Goal: Task Accomplishment & Management: Manage account settings

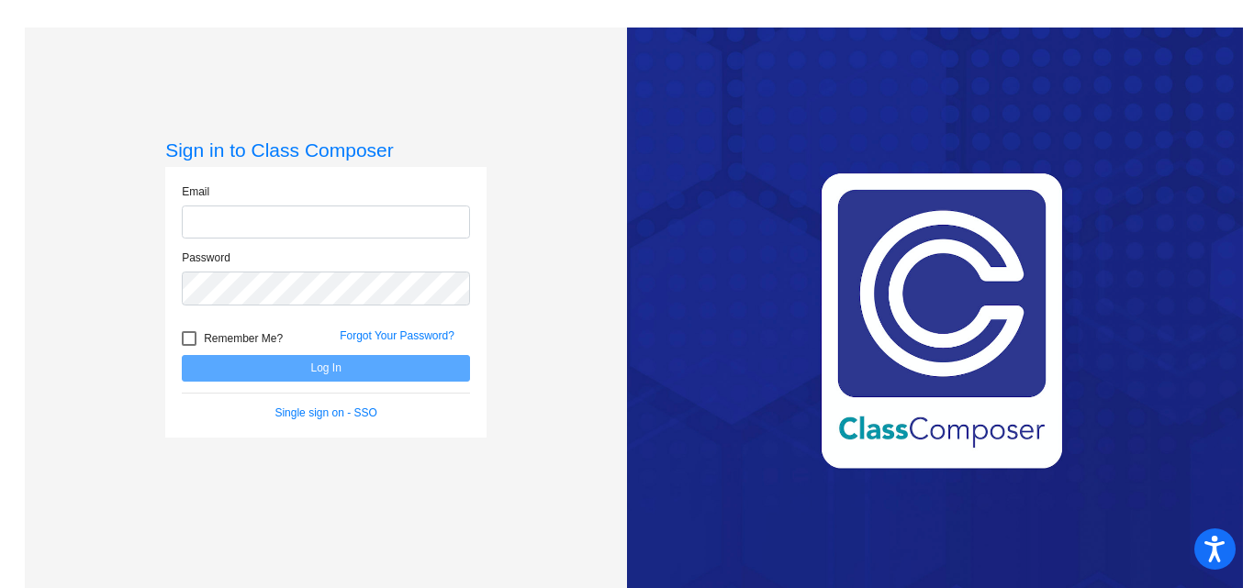
click at [264, 233] on input "email" at bounding box center [326, 223] width 288 height 34
type input "[PERSON_NAME][EMAIL_ADDRESS][PERSON_NAME][DOMAIN_NAME]"
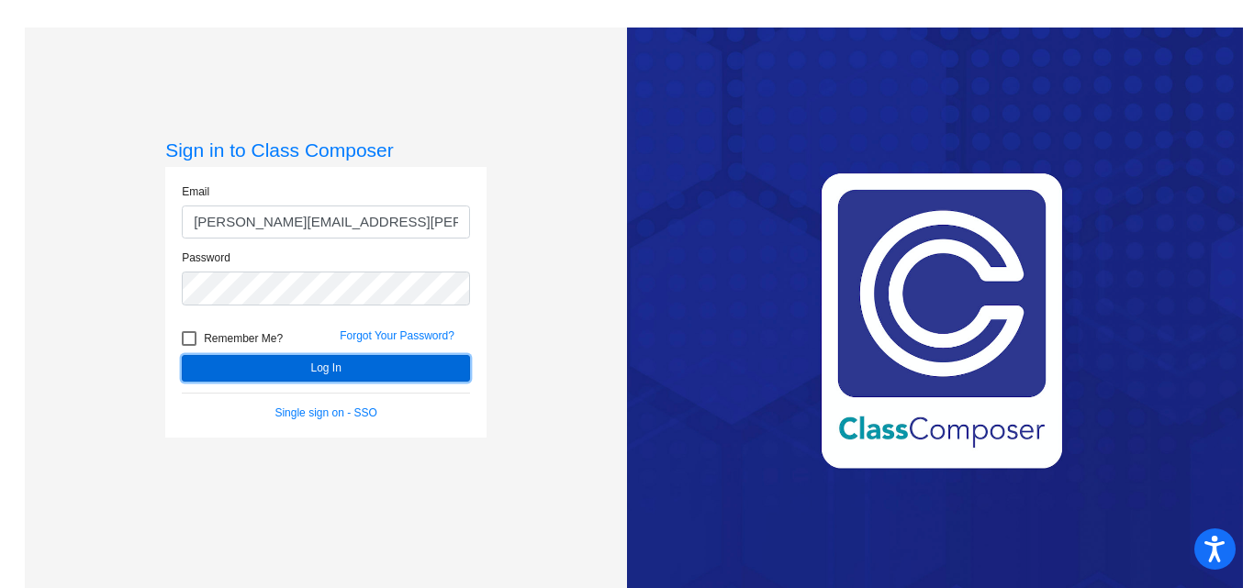
click at [357, 369] on button "Log In" at bounding box center [326, 368] width 288 height 27
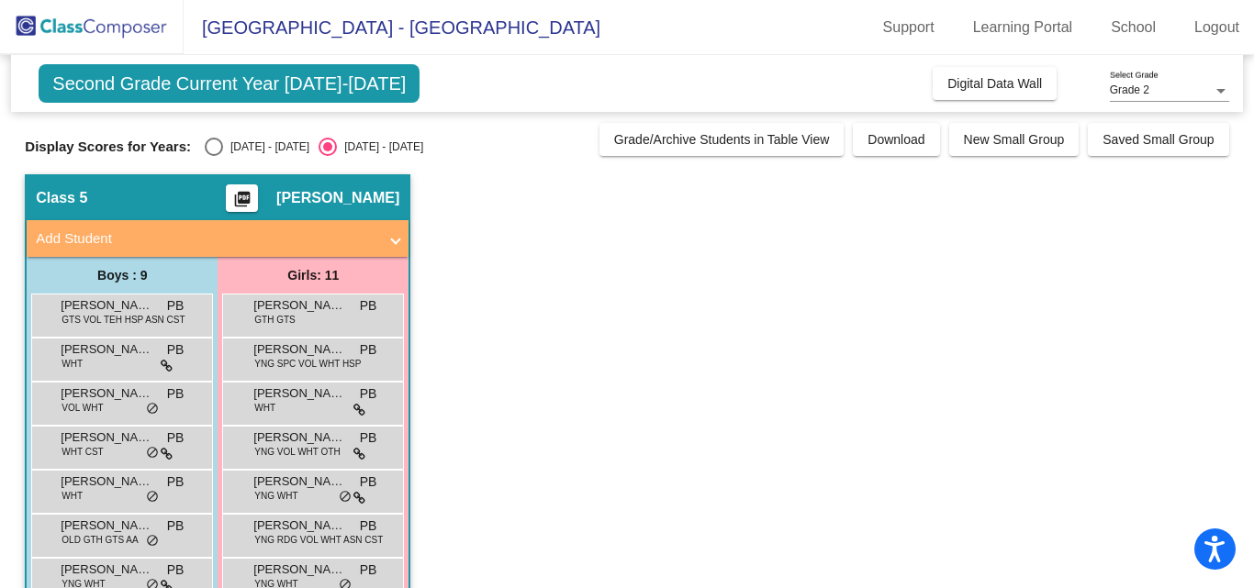
click at [185, 80] on span "Second Grade Current Year [DATE]-[DATE]" at bounding box center [229, 83] width 381 height 39
click at [207, 143] on div "Select an option" at bounding box center [214, 147] width 18 height 18
click at [213, 156] on input "[DATE] - [DATE]" at bounding box center [213, 156] width 1 height 1
radio input "true"
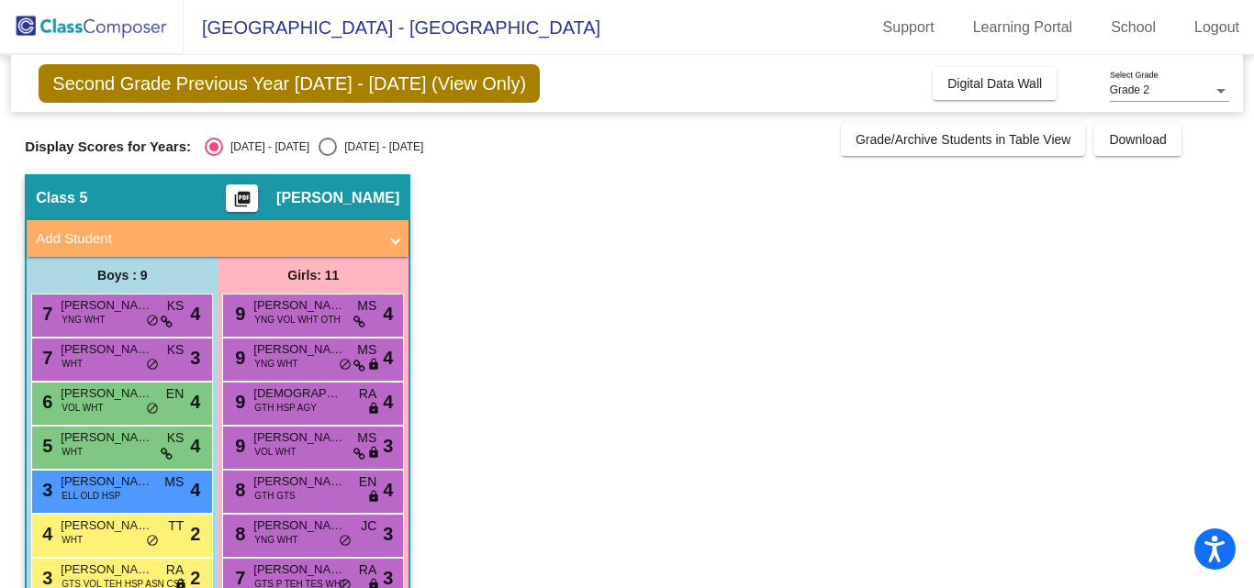
click at [318, 139] on div "Select an option" at bounding box center [327, 147] width 18 height 18
click at [327, 156] on input "[DATE] - [DATE]" at bounding box center [327, 156] width 1 height 1
radio input "true"
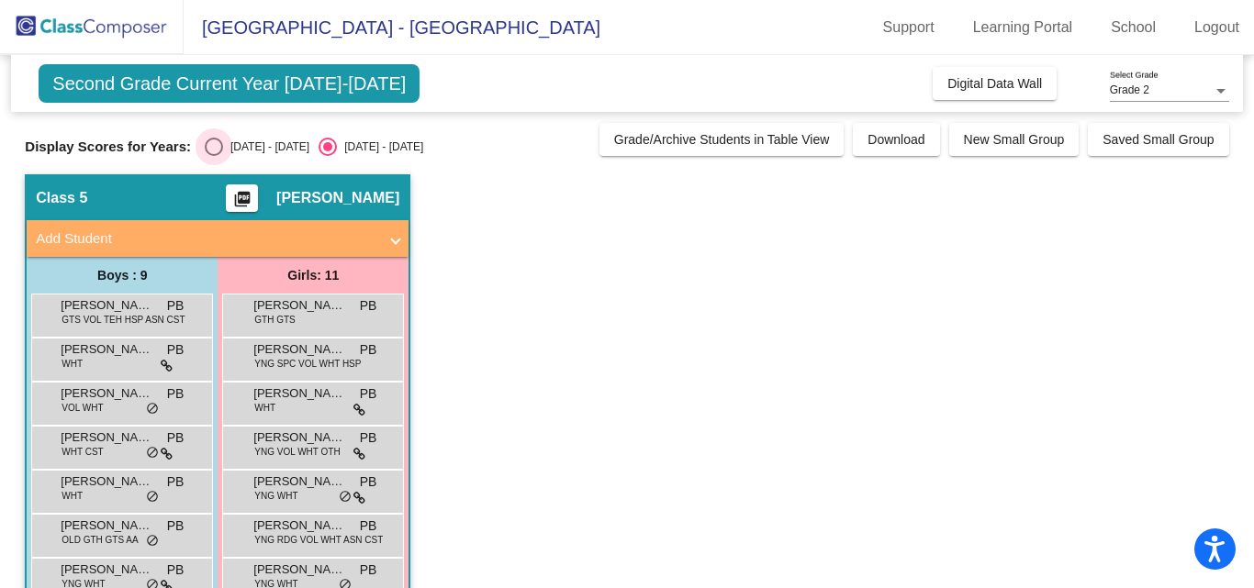
click at [216, 141] on div "Select an option" at bounding box center [214, 147] width 18 height 18
click at [214, 156] on input "[DATE] - [DATE]" at bounding box center [213, 156] width 1 height 1
radio input "true"
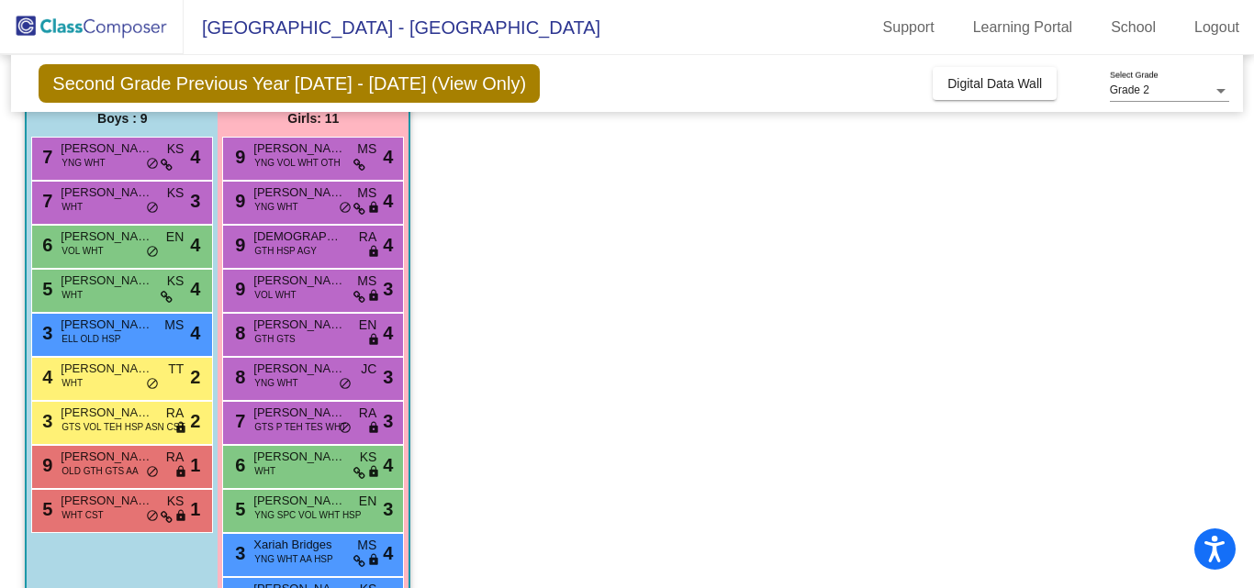
scroll to position [150, 0]
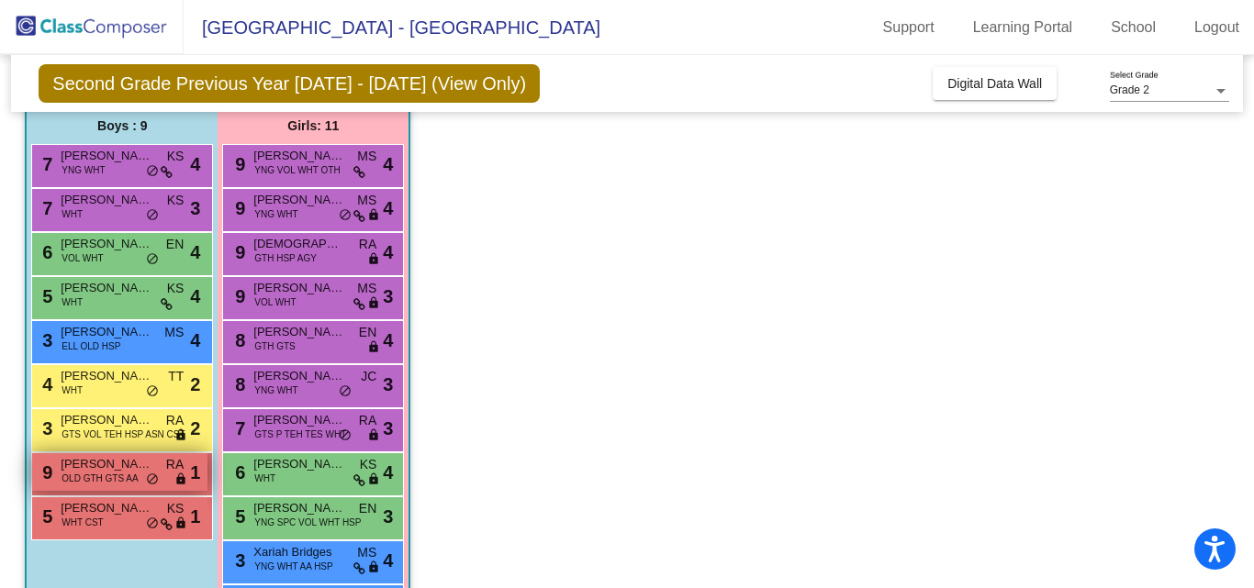
click at [117, 467] on span "[PERSON_NAME]" at bounding box center [107, 464] width 92 height 18
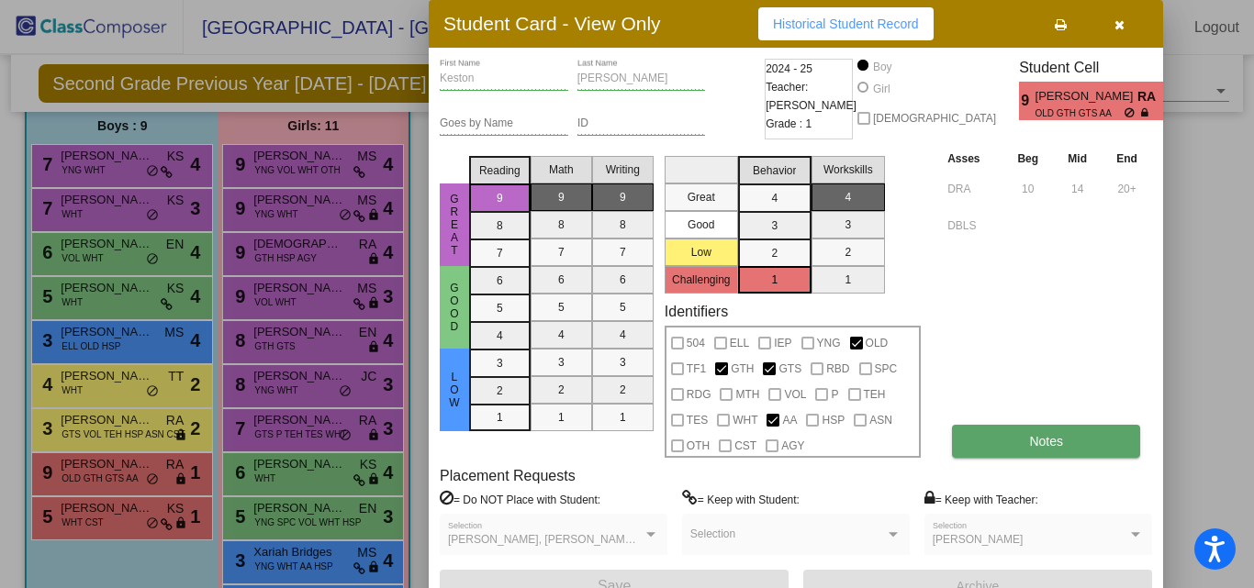
click at [1030, 444] on span "Notes" at bounding box center [1046, 441] width 34 height 15
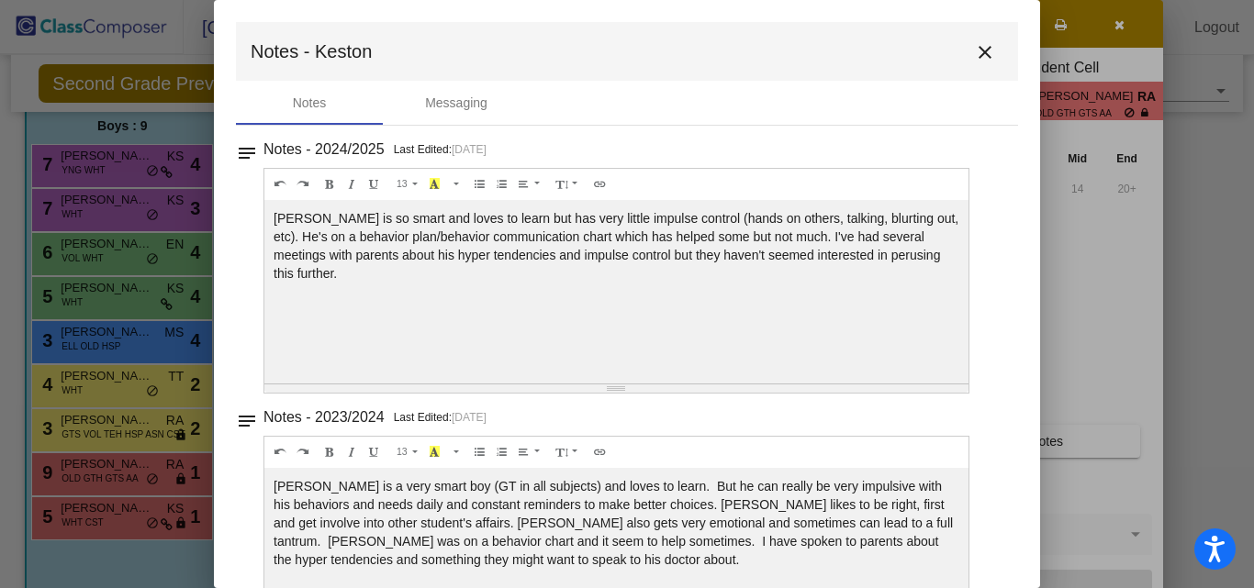
click at [974, 57] on mat-icon "close" at bounding box center [985, 52] width 22 height 22
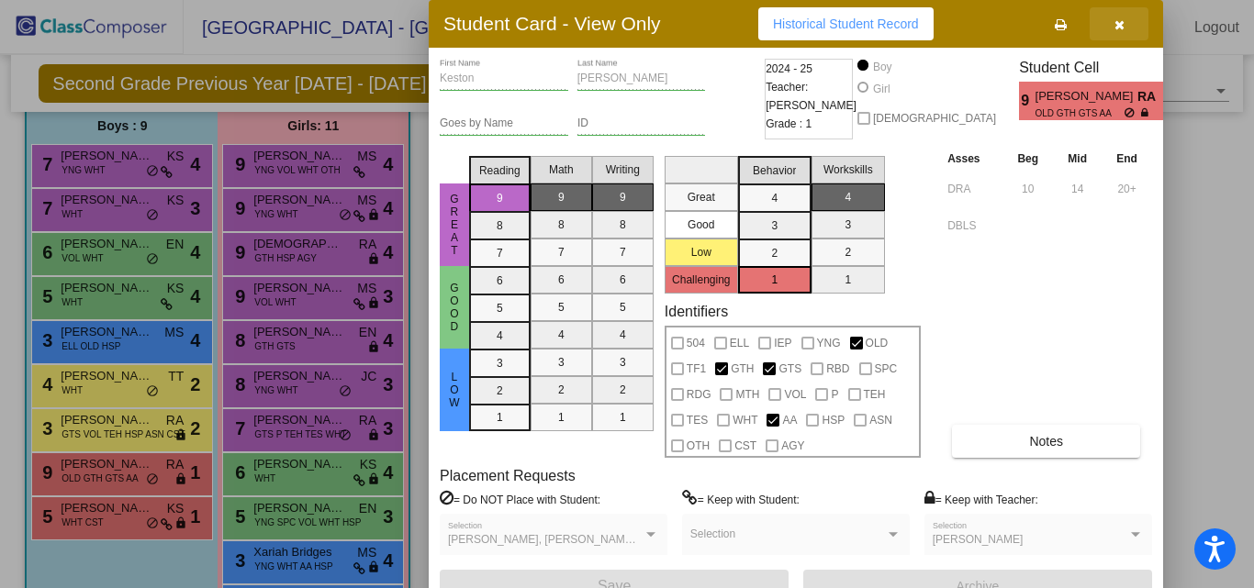
click at [1116, 18] on icon "button" at bounding box center [1119, 24] width 10 height 13
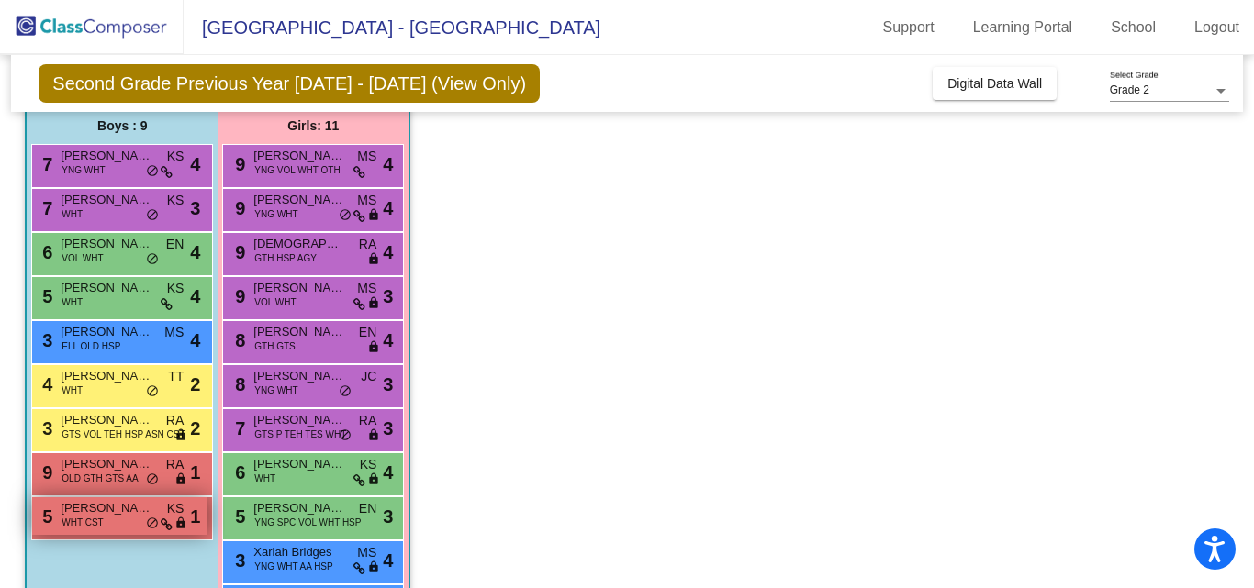
click at [73, 501] on span "[PERSON_NAME]" at bounding box center [107, 508] width 92 height 18
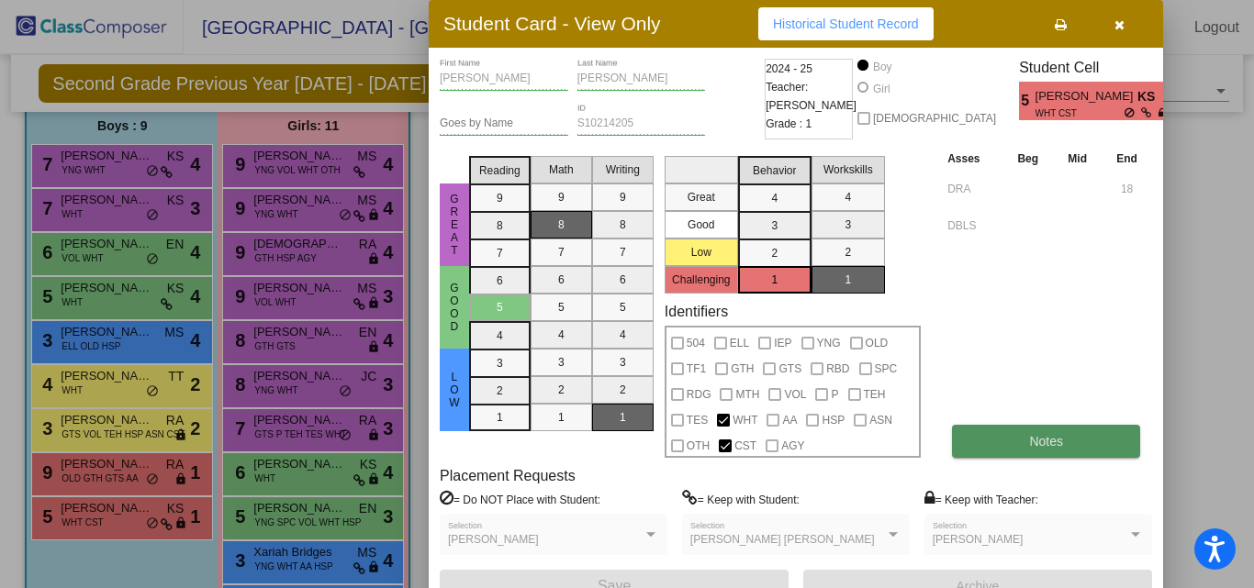
click at [983, 434] on button "Notes" at bounding box center [1046, 441] width 188 height 33
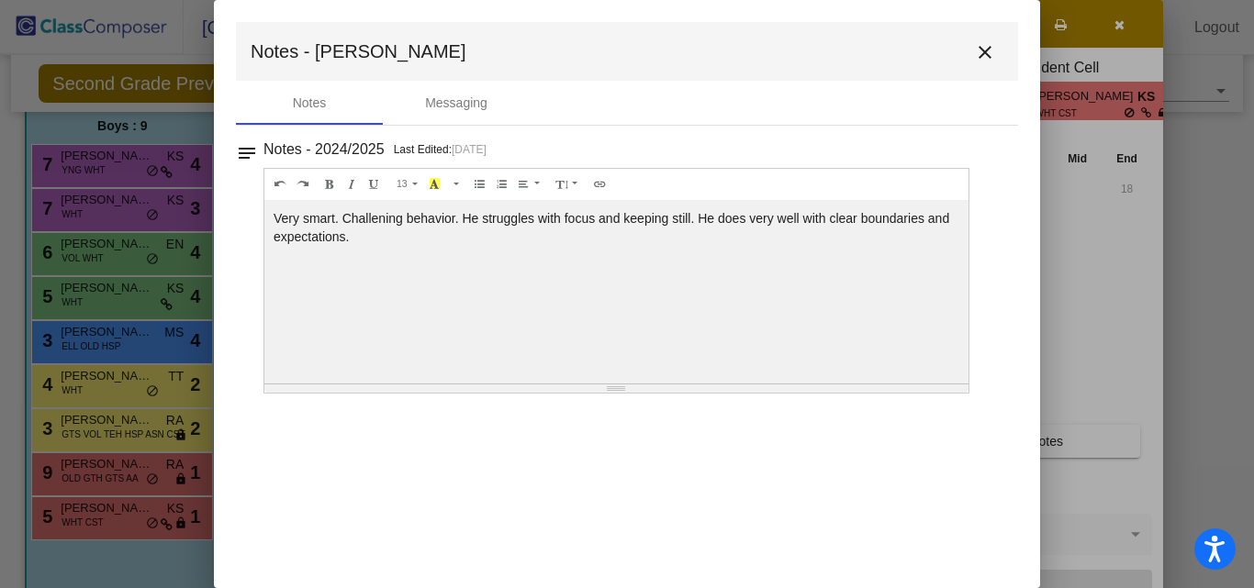
click at [977, 67] on button "close" at bounding box center [984, 51] width 37 height 37
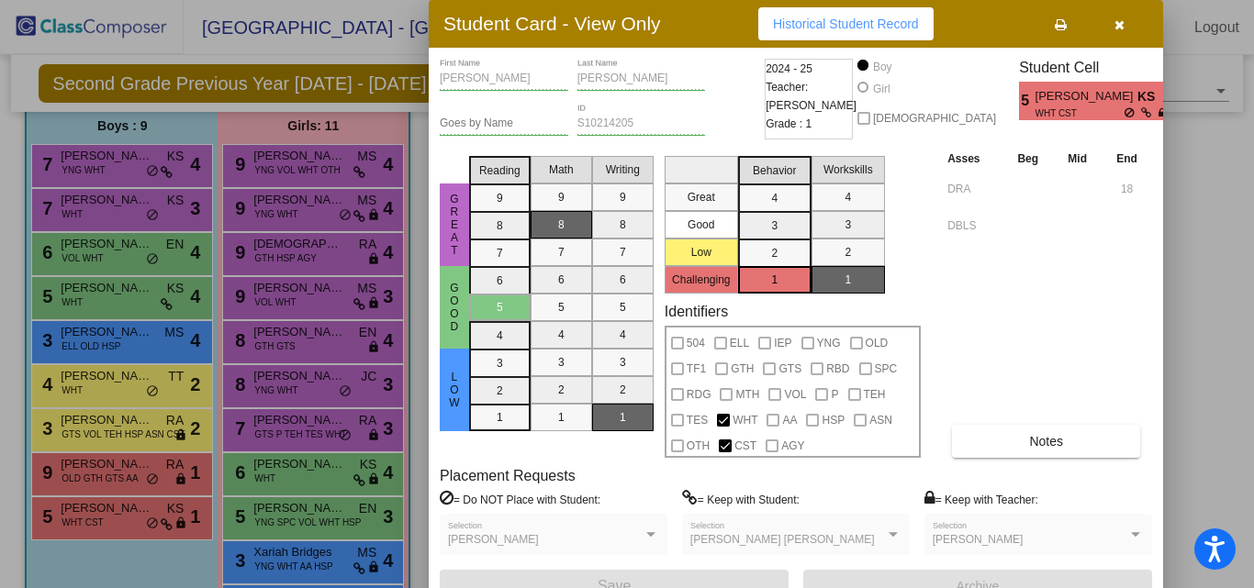
click at [1120, 32] on button "button" at bounding box center [1118, 23] width 59 height 33
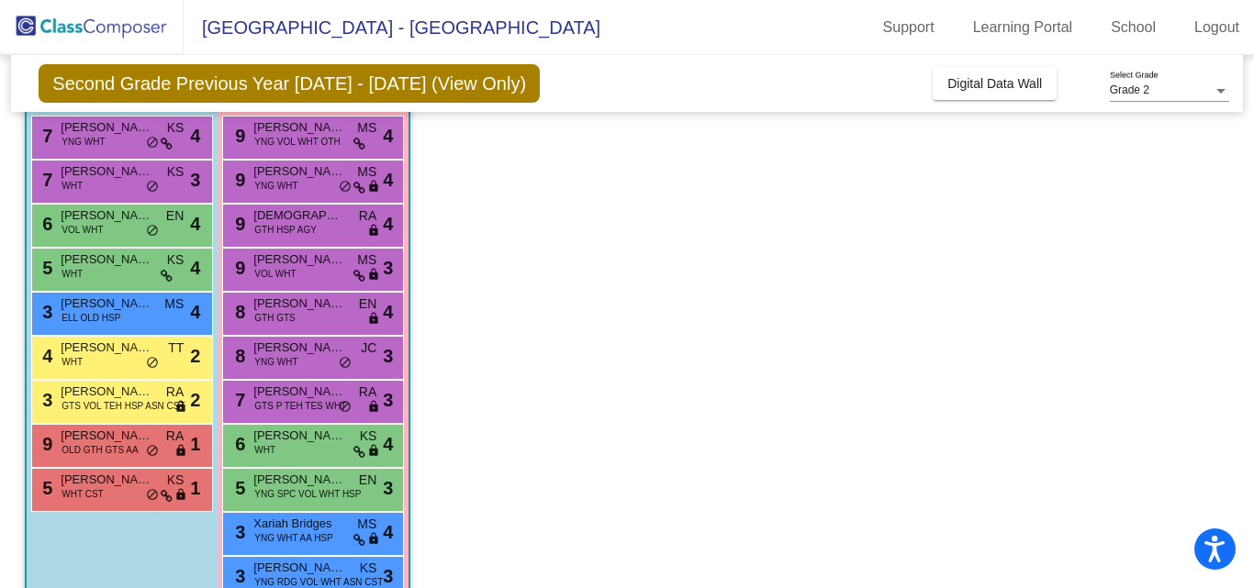
scroll to position [0, 0]
